Goal: Find contact information: Obtain details needed to contact an individual or organization

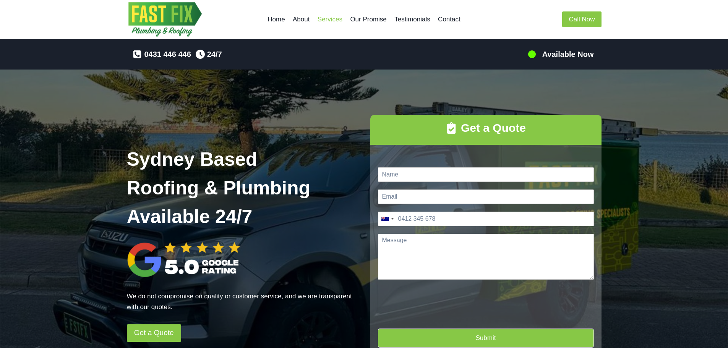
click at [328, 16] on link "Services" at bounding box center [330, 19] width 33 height 18
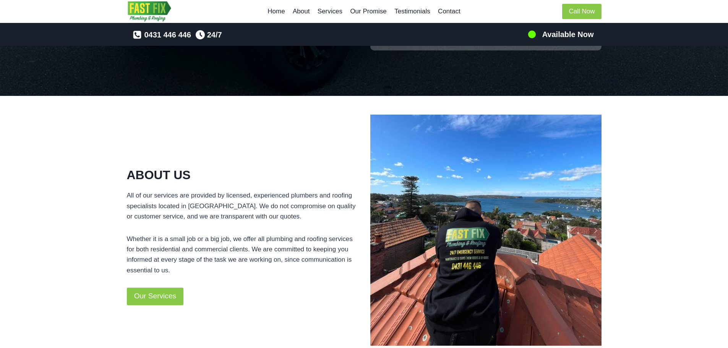
scroll to position [169, 0]
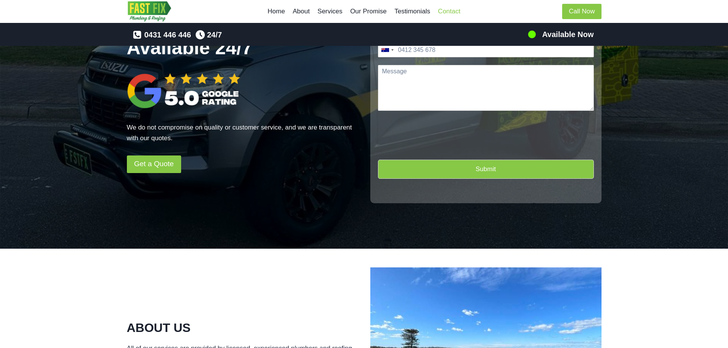
click at [453, 10] on link "Contact" at bounding box center [449, 11] width 30 height 18
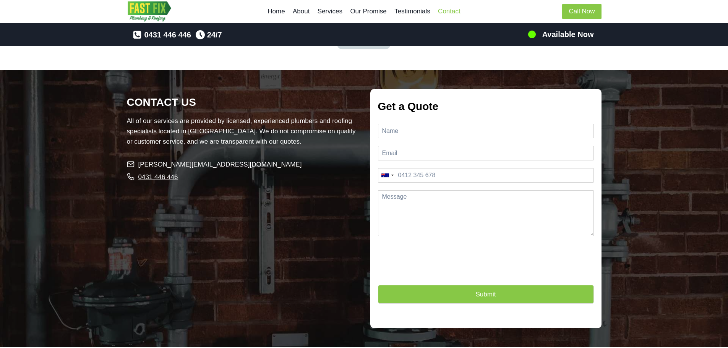
scroll to position [1815, 0]
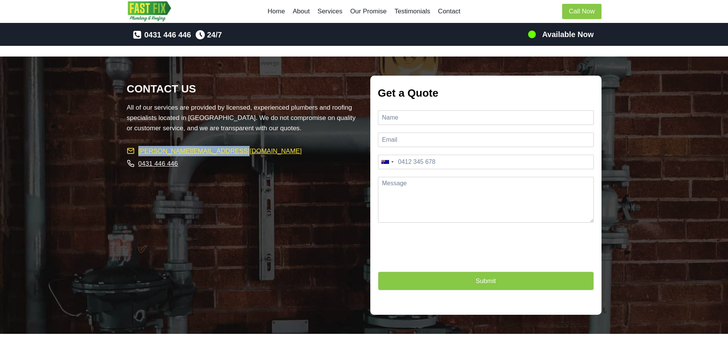
drag, startPoint x: 214, startPoint y: 140, endPoint x: 138, endPoint y: 140, distance: 76.1
click at [138, 146] on li "[PERSON_NAME][EMAIL_ADDRESS][DOMAIN_NAME]" at bounding box center [242, 151] width 231 height 11
copy span "[PERSON_NAME][EMAIL_ADDRESS][DOMAIN_NAME]"
click at [337, 9] on link "Services" at bounding box center [330, 11] width 33 height 18
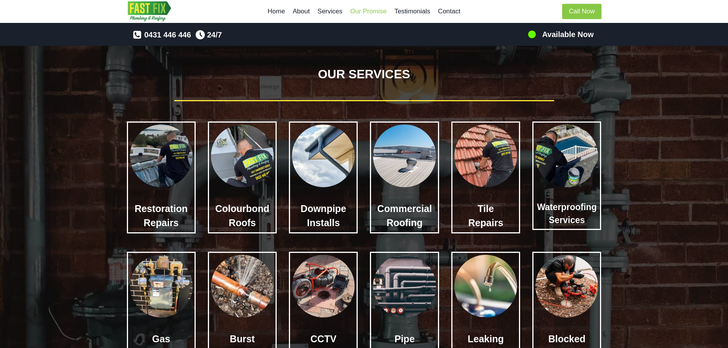
click at [362, 13] on link "Our Promise" at bounding box center [368, 11] width 44 height 18
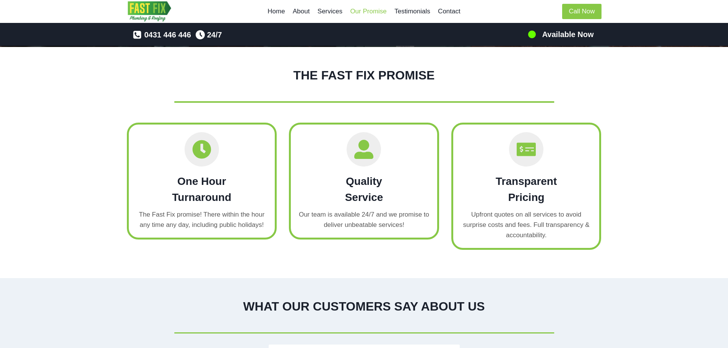
scroll to position [998, 0]
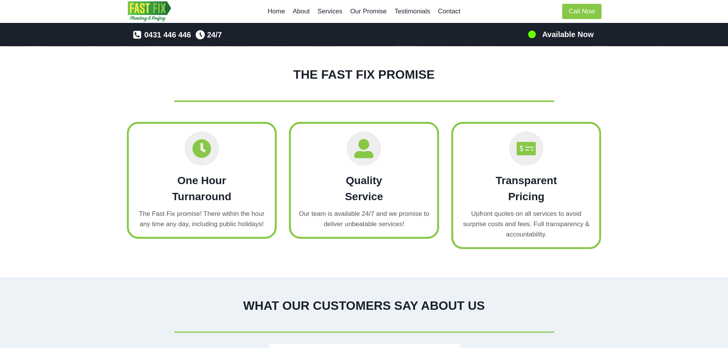
click at [216, 196] on h2 "One Hour Turnaround" at bounding box center [201, 189] width 131 height 32
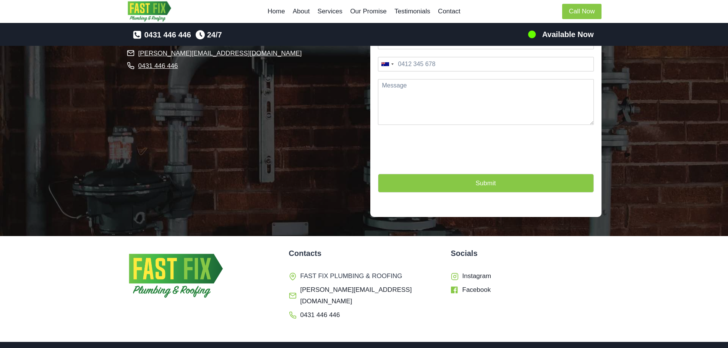
scroll to position [1941, 0]
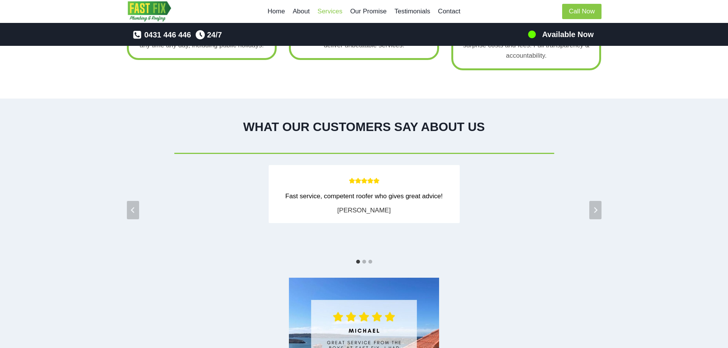
click at [334, 13] on link "Services" at bounding box center [330, 11] width 33 height 18
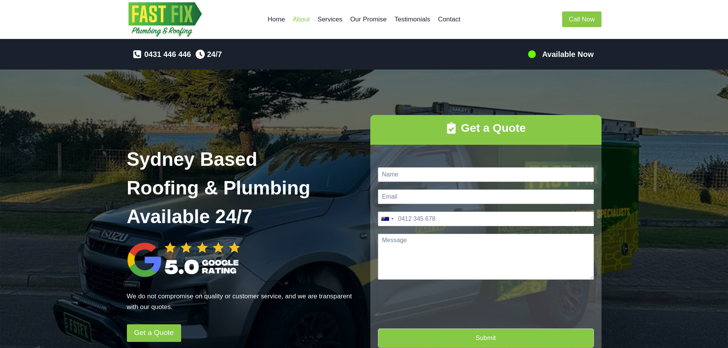
click at [311, 19] on link "About" at bounding box center [301, 19] width 25 height 18
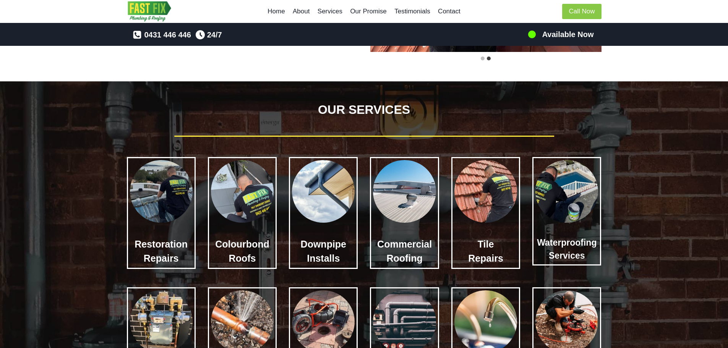
scroll to position [348, 0]
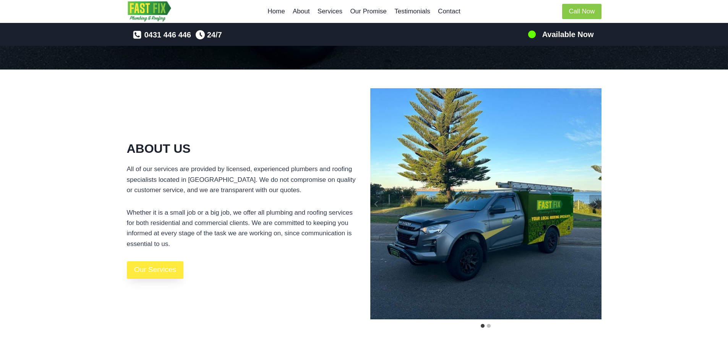
click at [166, 270] on span "Our Services" at bounding box center [155, 270] width 42 height 12
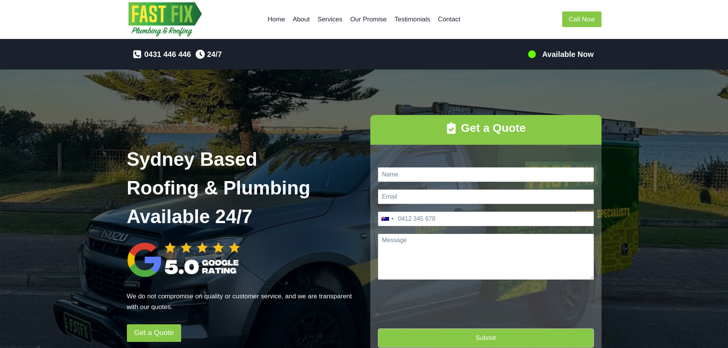
click at [175, 15] on img "Fast Fix Roofing & Plumbing Specialists" at bounding box center [165, 19] width 76 height 39
click at [303, 21] on link "About" at bounding box center [301, 19] width 25 height 18
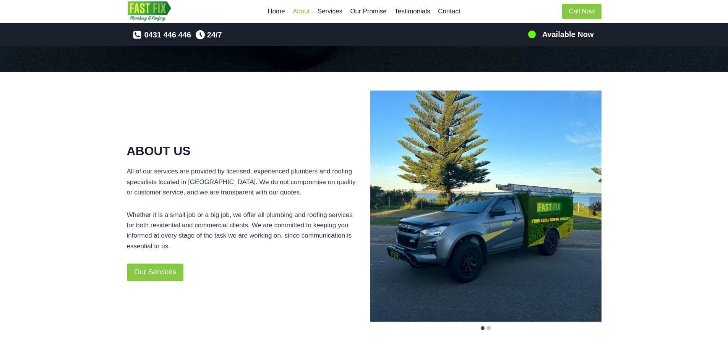
scroll to position [348, 0]
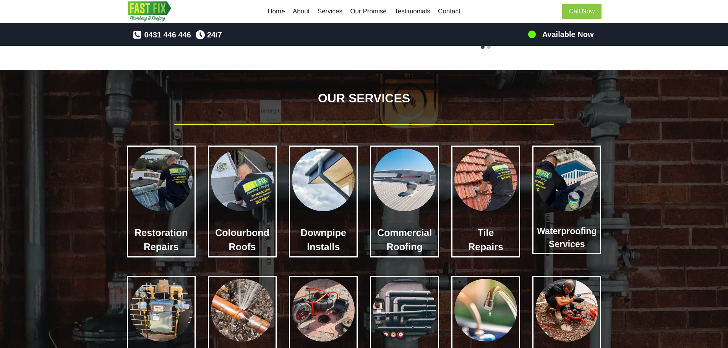
scroll to position [348, 0]
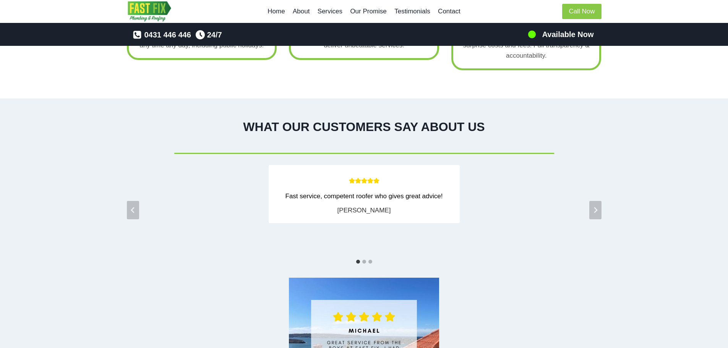
scroll to position [652, 0]
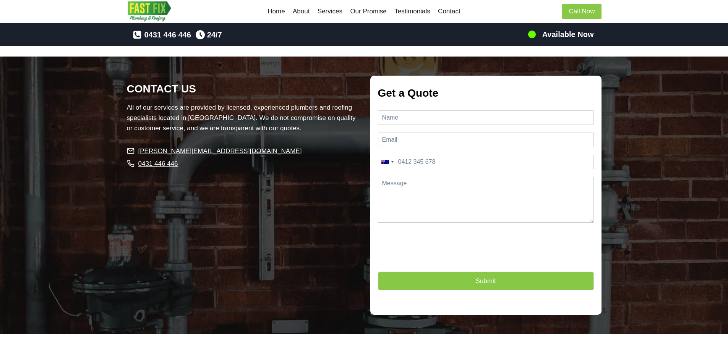
scroll to position [169, 0]
